Goal: Task Accomplishment & Management: Manage account settings

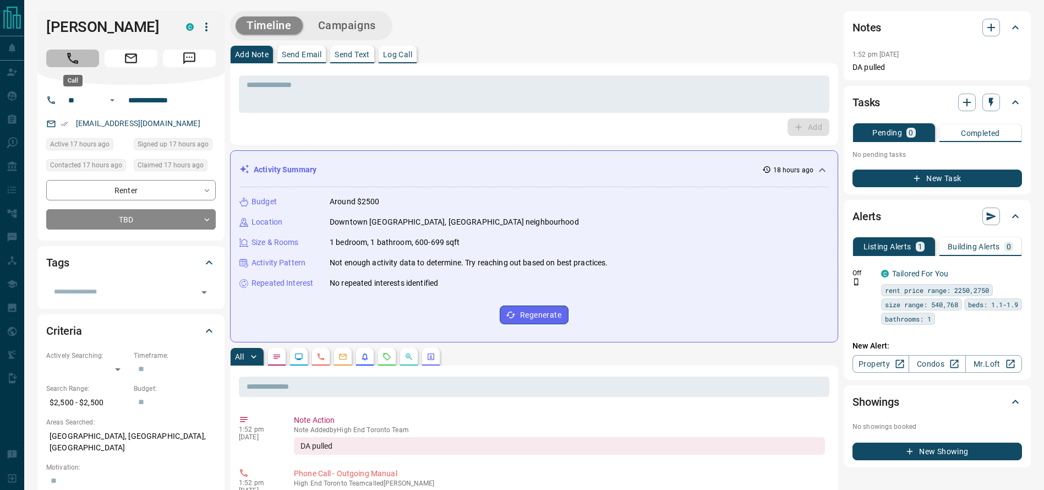
click at [65, 64] on icon "Call" at bounding box center [72, 58] width 14 height 14
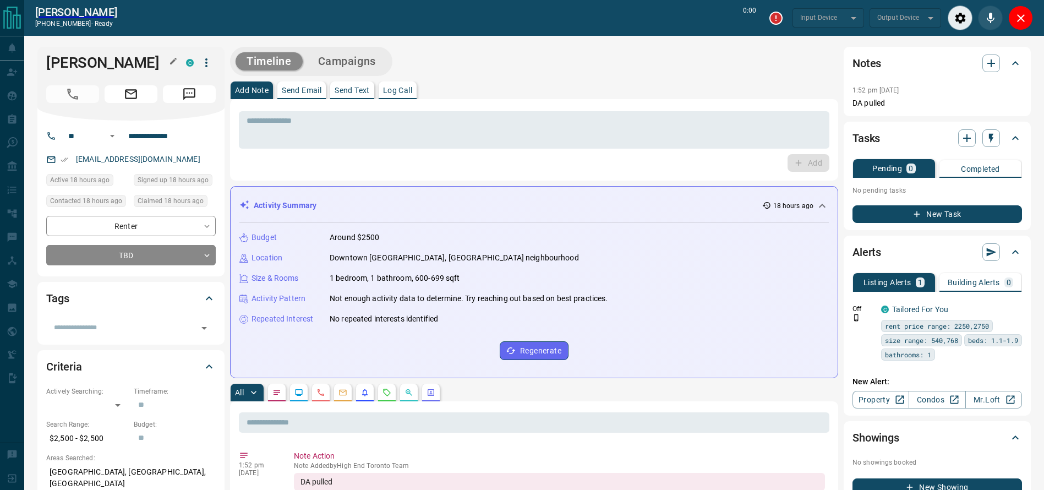
type input "*******"
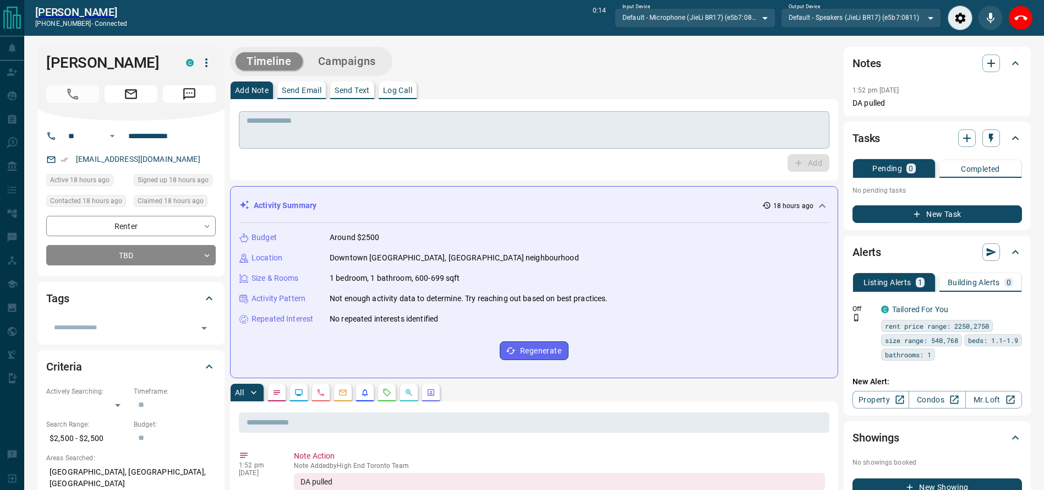
click at [489, 125] on textarea at bounding box center [534, 130] width 575 height 28
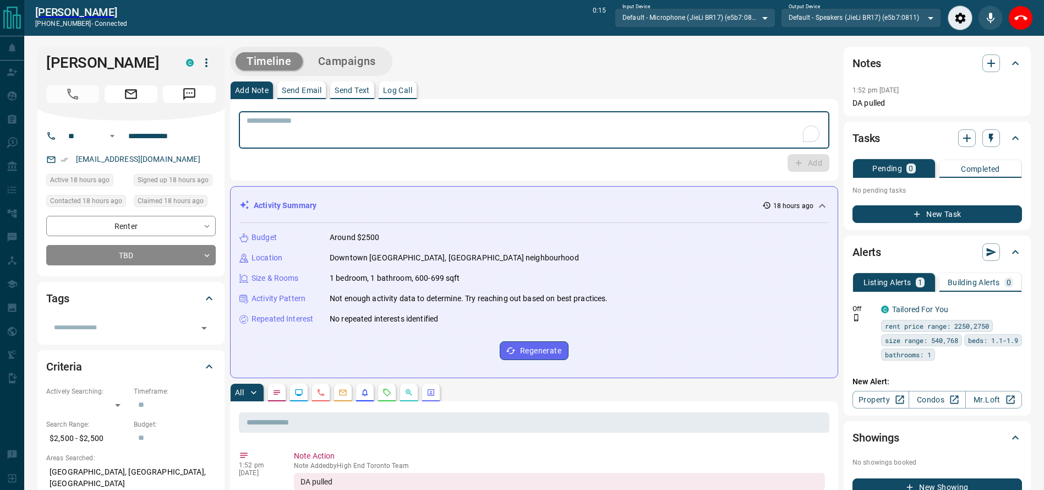
click at [550, 98] on div "Add Note Send Email Send Text Log Call" at bounding box center [534, 90] width 608 height 18
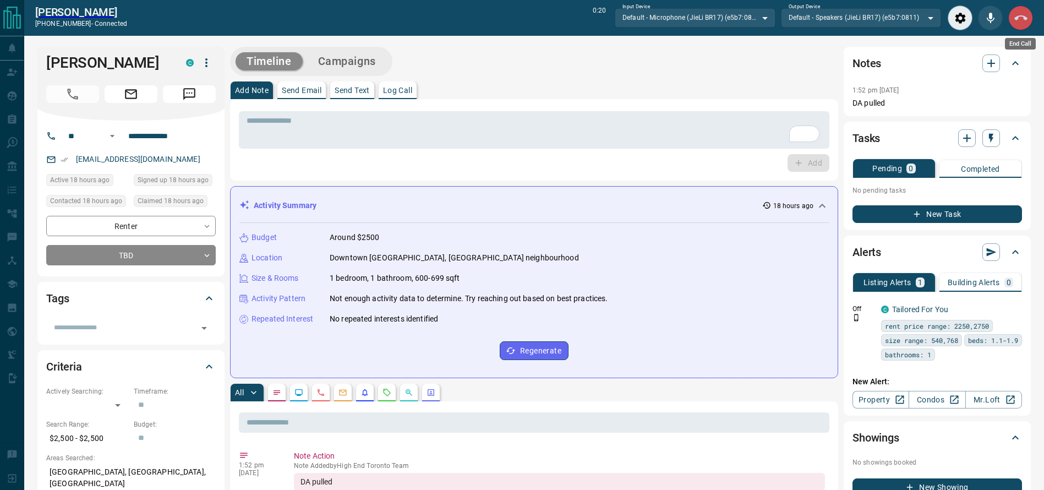
click at [1022, 20] on icon "End Call" at bounding box center [1020, 18] width 13 height 13
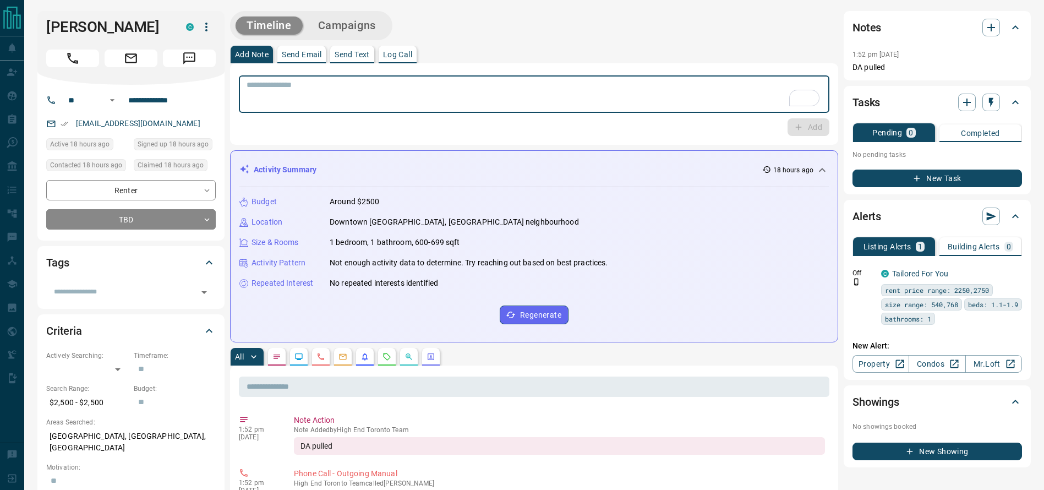
drag, startPoint x: 560, startPoint y: 102, endPoint x: 549, endPoint y: 103, distance: 11.6
click at [549, 103] on textarea "To enrich screen reader interactions, please activate Accessibility in Grammarl…" at bounding box center [534, 94] width 575 height 28
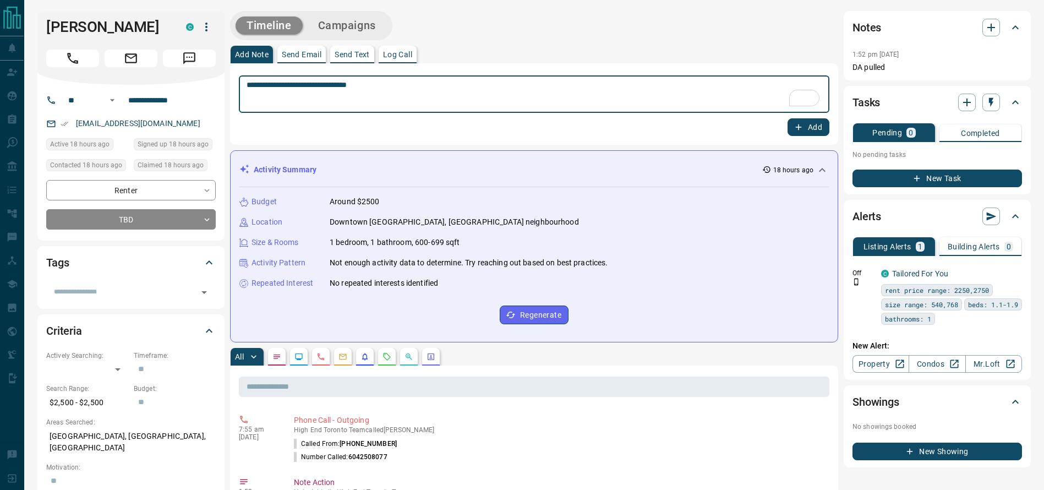
type textarea "**********"
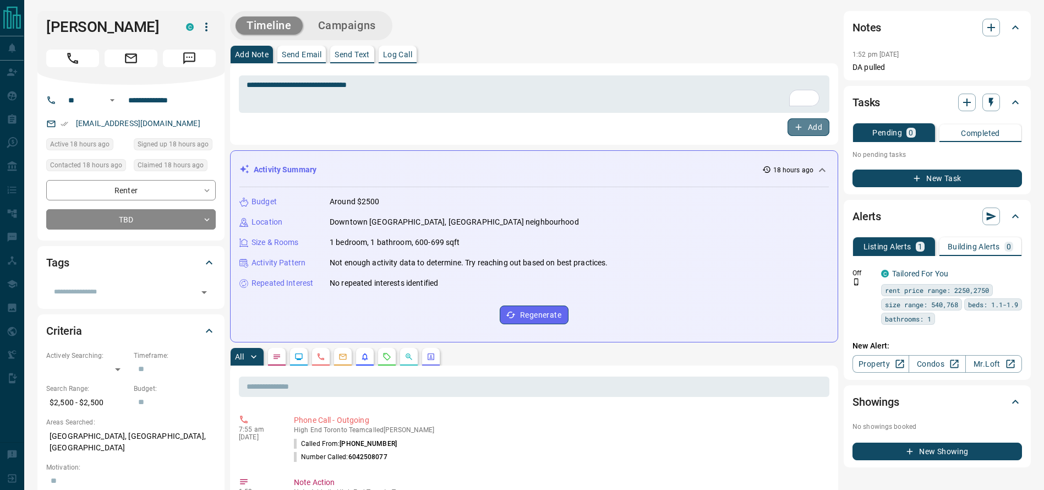
click at [822, 128] on button "Add" at bounding box center [809, 127] width 42 height 18
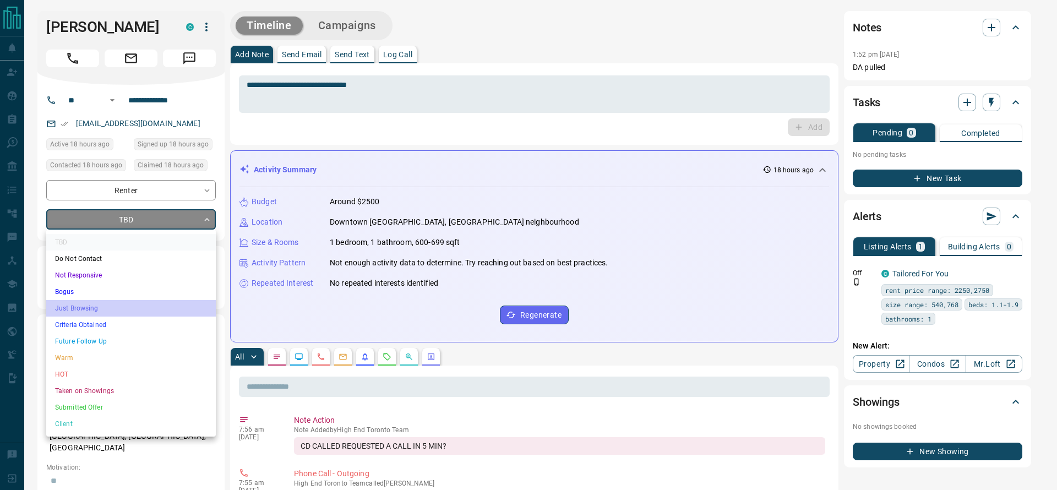
click at [77, 304] on li "Just Browsing" at bounding box center [131, 308] width 170 height 17
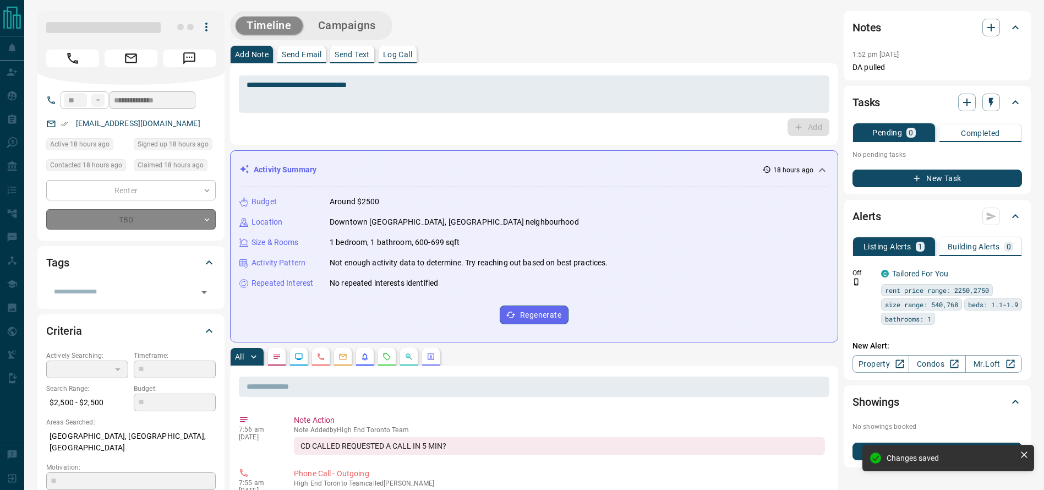
type input "*"
